Goal: Transaction & Acquisition: Purchase product/service

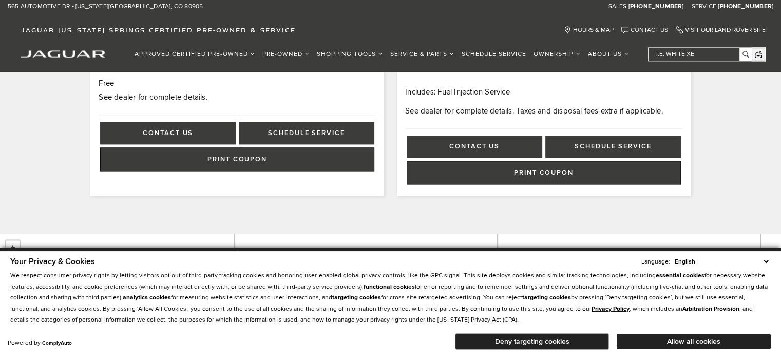
scroll to position [1078, 0]
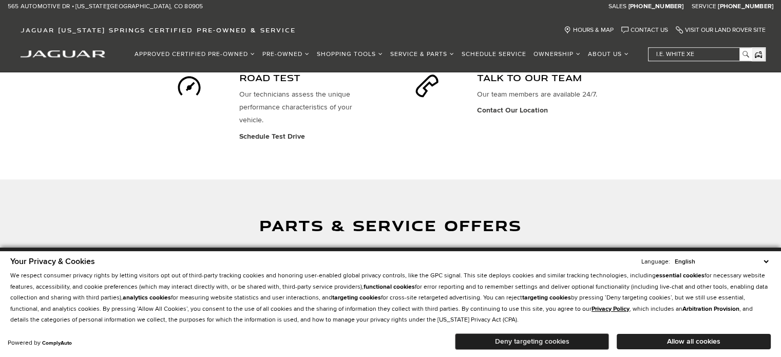
click at [569, 337] on button "Deny targeting cookies" at bounding box center [532, 341] width 154 height 16
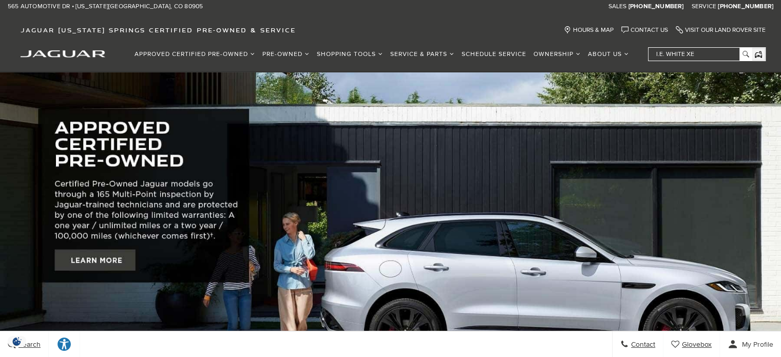
scroll to position [51, 0]
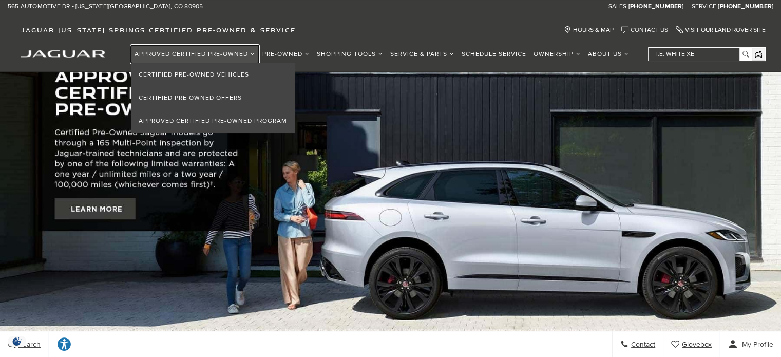
click at [252, 53] on link "Approved Certified Pre-Owned" at bounding box center [195, 54] width 128 height 18
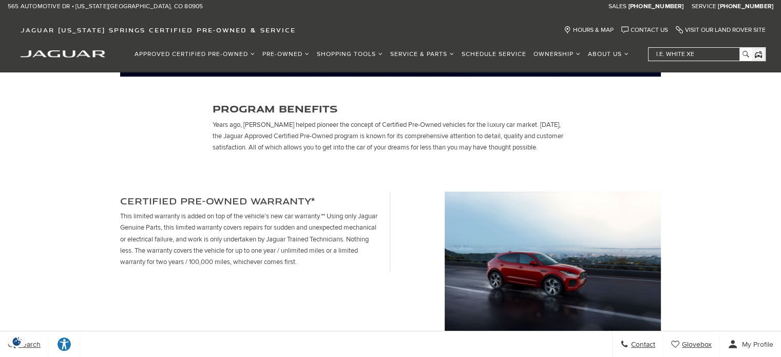
scroll to position [103, 0]
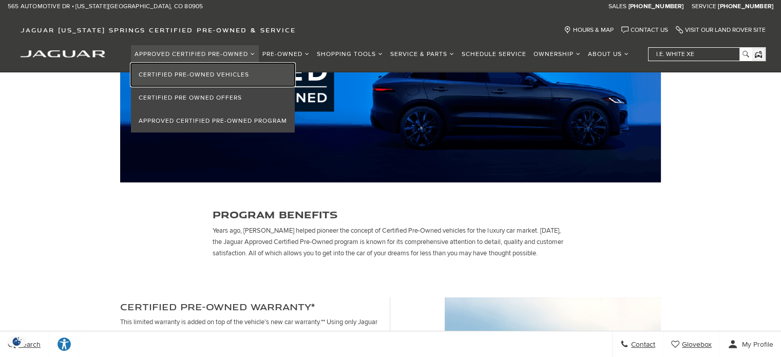
click at [228, 71] on link "Certified Pre-Owned Vehicles" at bounding box center [213, 74] width 164 height 23
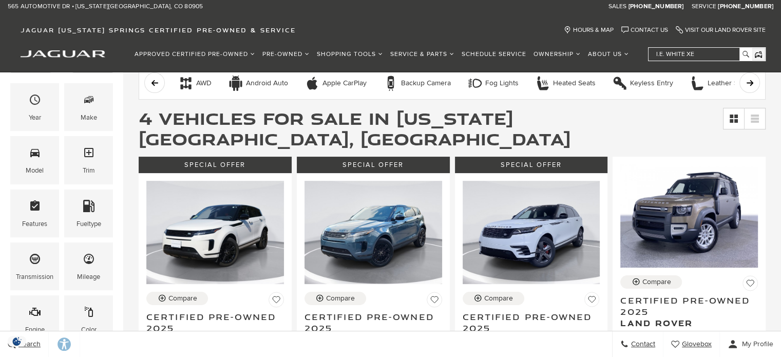
scroll to position [154, 0]
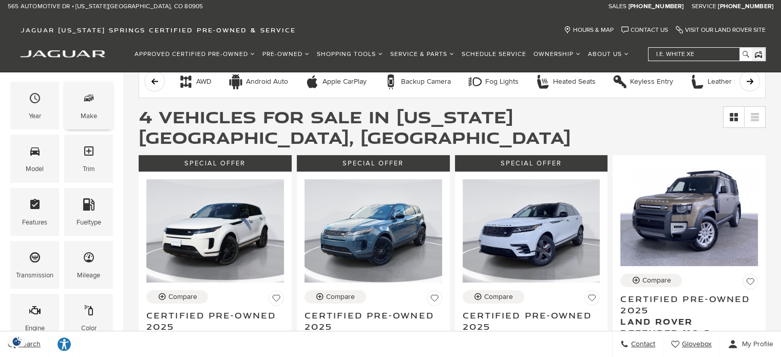
click at [90, 99] on icon "Make" at bounding box center [88, 98] width 5 height 5
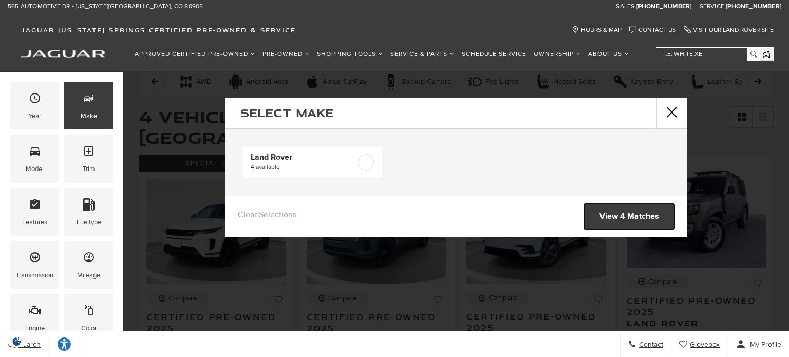
click at [616, 213] on link "View 4 Matches" at bounding box center [629, 216] width 90 height 25
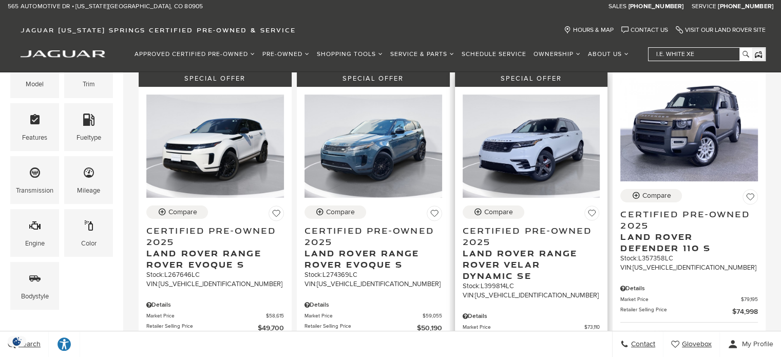
scroll to position [257, 0]
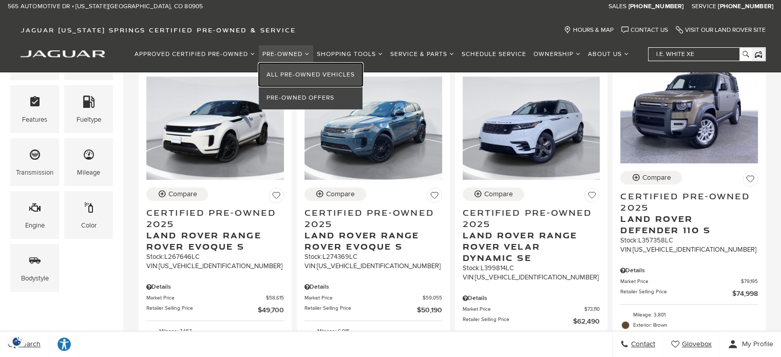
click at [307, 72] on link "All Pre-Owned Vehicles" at bounding box center [311, 74] width 104 height 23
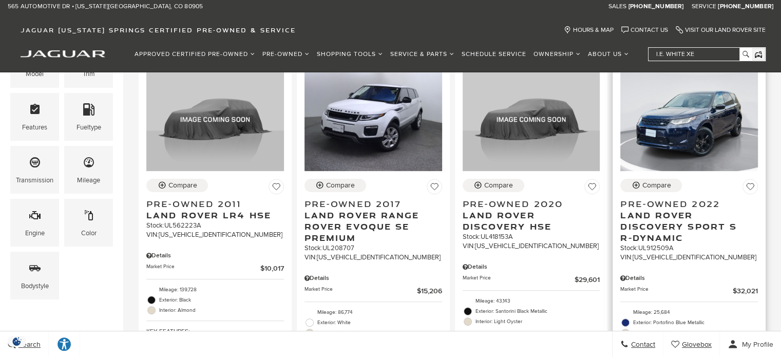
scroll to position [205, 0]
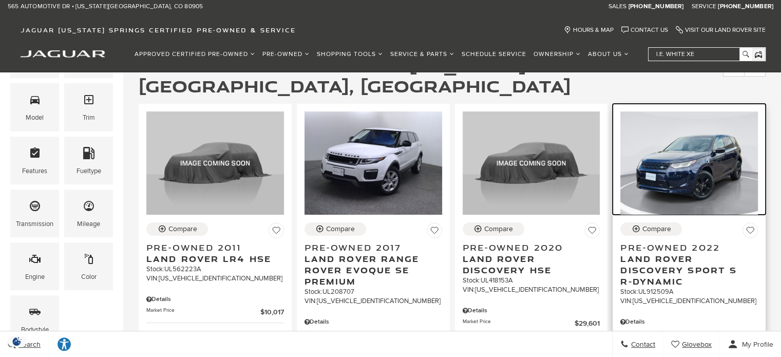
click at [684, 171] on img at bounding box center [689, 162] width 138 height 103
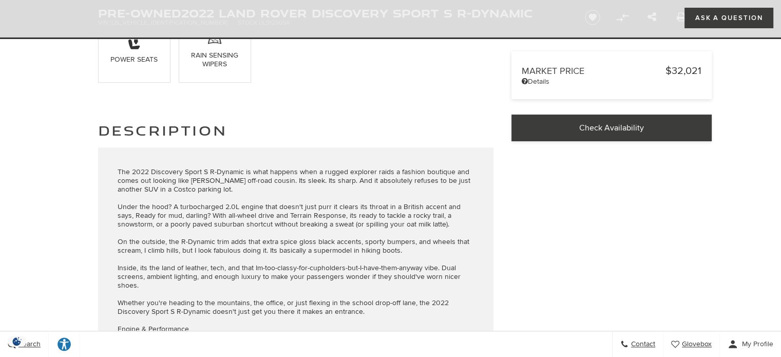
scroll to position [770, 0]
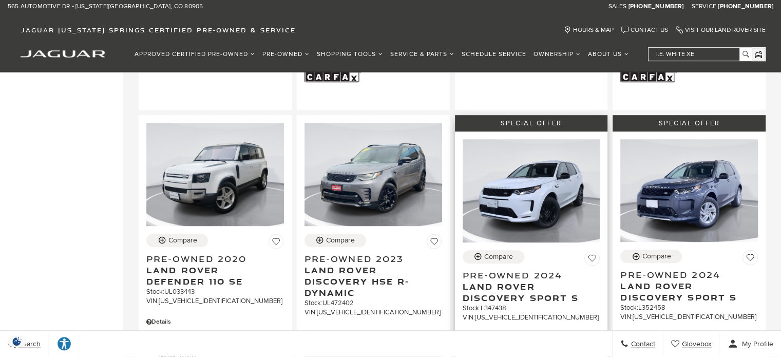
scroll to position [616, 0]
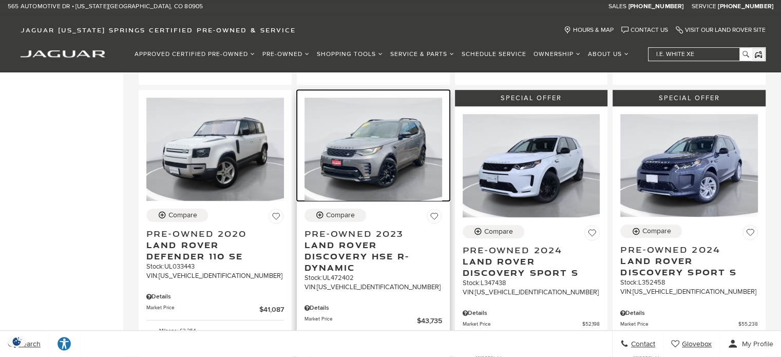
click at [363, 137] on img at bounding box center [373, 149] width 138 height 103
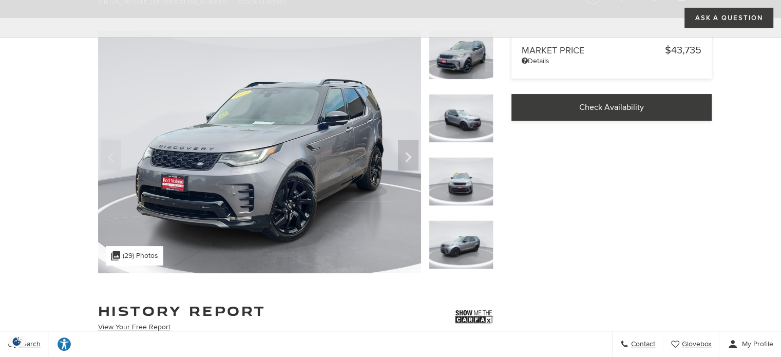
scroll to position [51, 0]
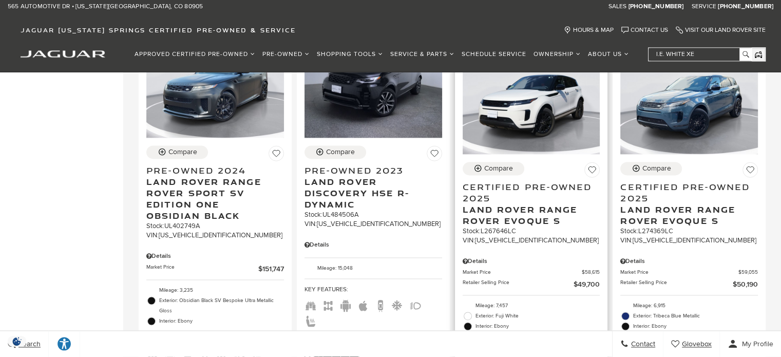
scroll to position [1489, 0]
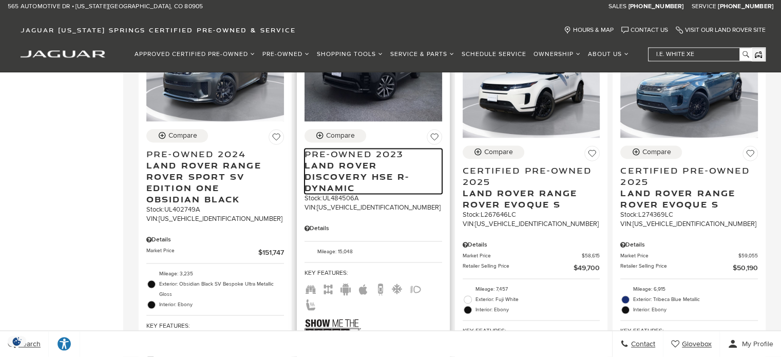
click at [348, 160] on span "Land Rover Discovery HSE R-Dynamic" at bounding box center [369, 177] width 130 height 34
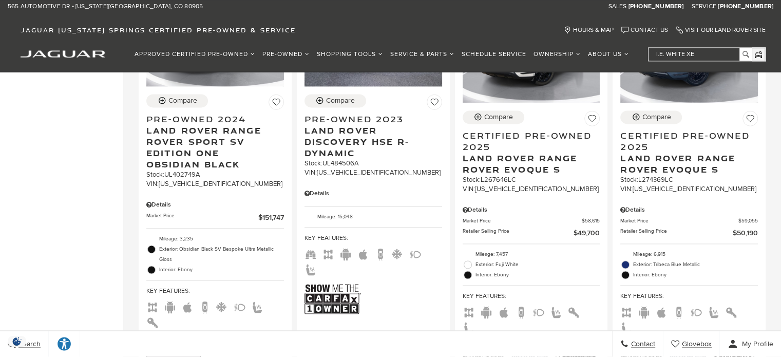
scroll to position [1540, 0]
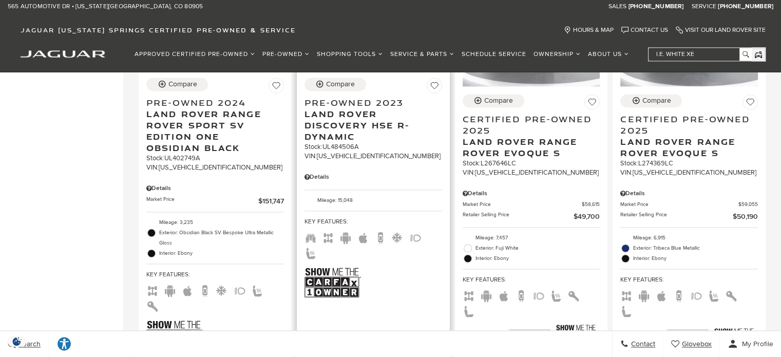
click at [330, 263] on img at bounding box center [332, 281] width 56 height 37
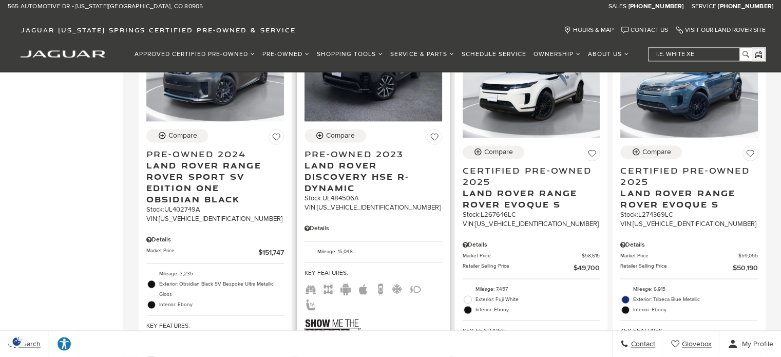
scroll to position [1438, 0]
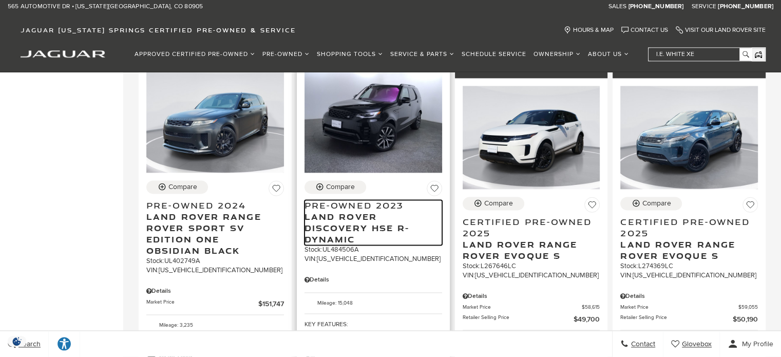
click at [359, 211] on span "Land Rover Discovery HSE R-Dynamic" at bounding box center [369, 228] width 130 height 34
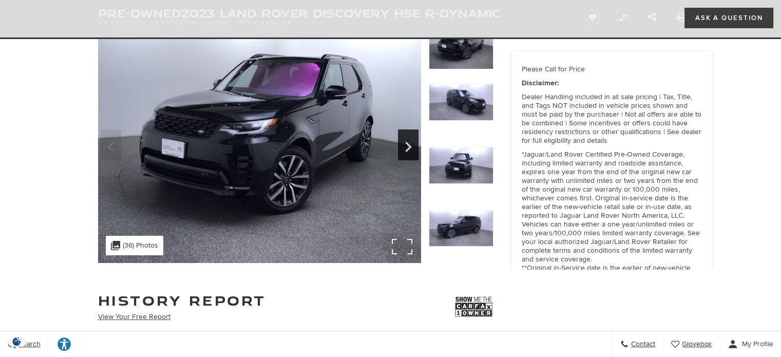
scroll to position [51, 0]
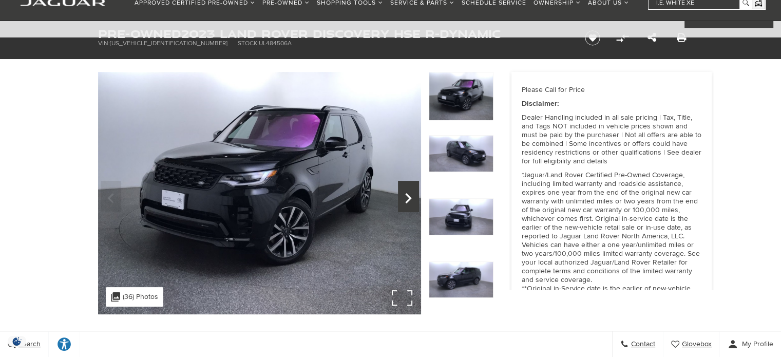
click at [406, 197] on icon "Next" at bounding box center [408, 198] width 21 height 25
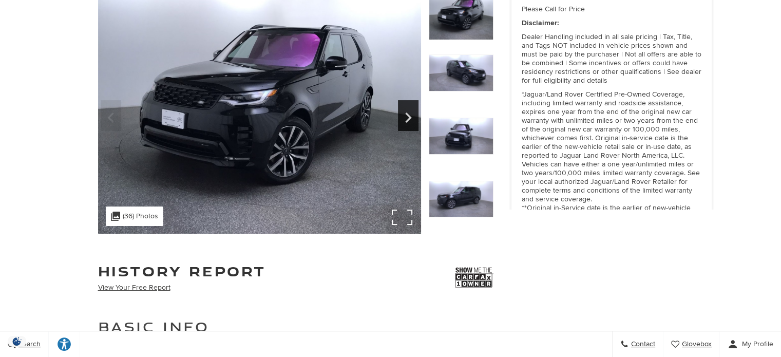
scroll to position [0, 0]
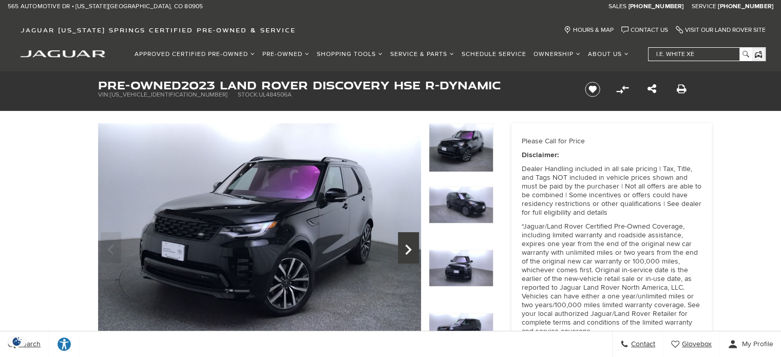
click at [413, 249] on icon "Next" at bounding box center [408, 249] width 21 height 25
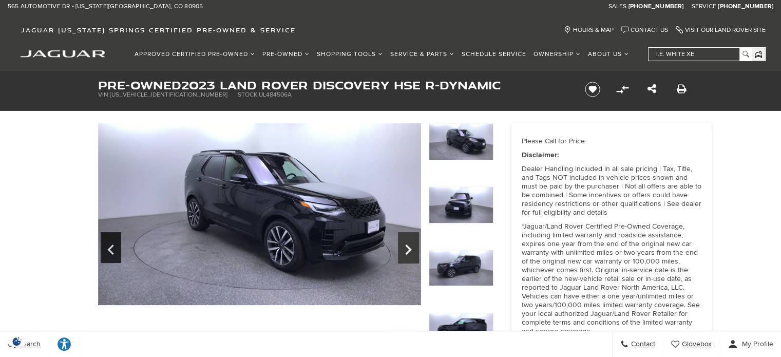
click at [413, 249] on icon "Next" at bounding box center [408, 249] width 21 height 25
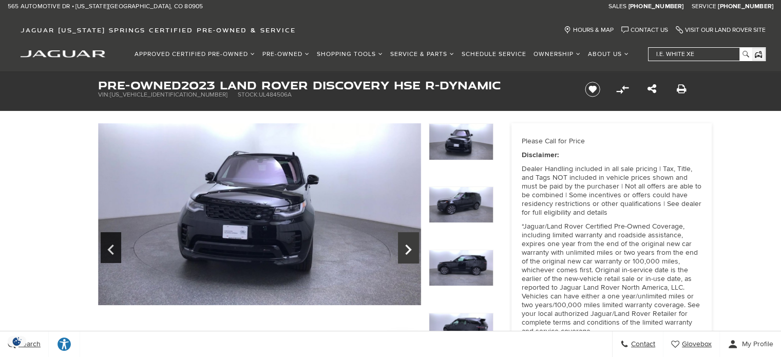
click at [413, 249] on icon "Next" at bounding box center [408, 249] width 21 height 25
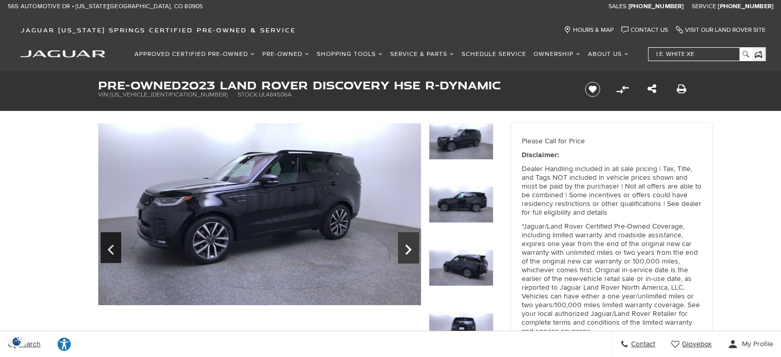
click at [413, 249] on icon "Next" at bounding box center [408, 249] width 21 height 25
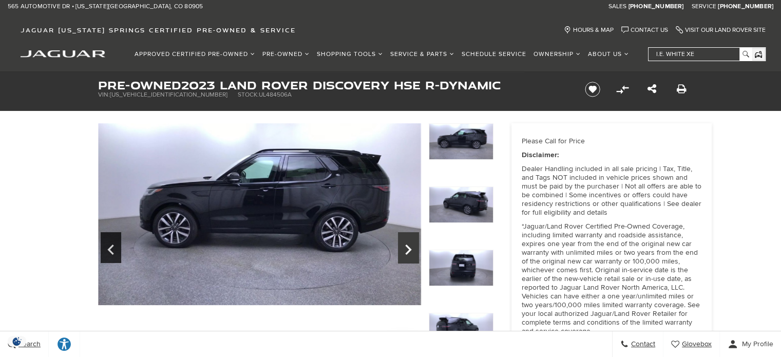
click at [413, 249] on icon "Next" at bounding box center [408, 249] width 21 height 25
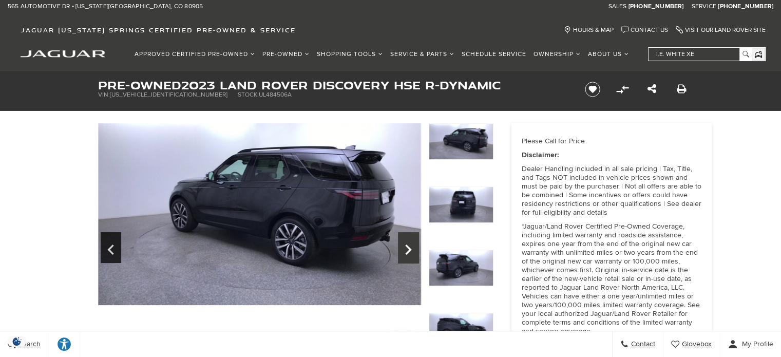
click at [413, 249] on icon "Next" at bounding box center [408, 249] width 21 height 25
